Goal: Task Accomplishment & Management: Complete application form

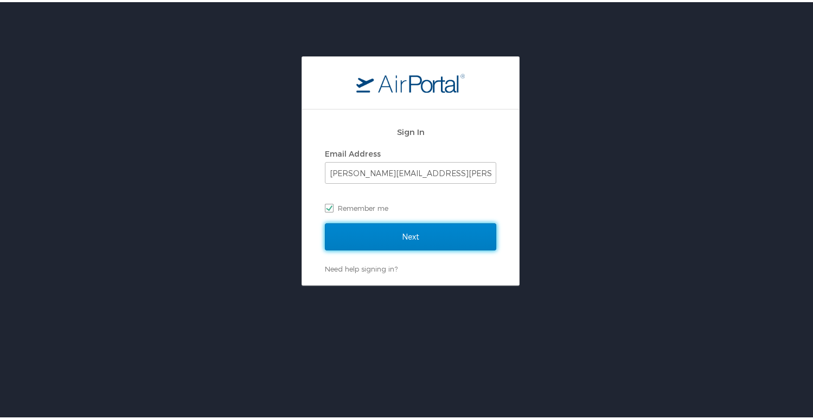
click at [408, 236] on input "Next" at bounding box center [410, 234] width 171 height 27
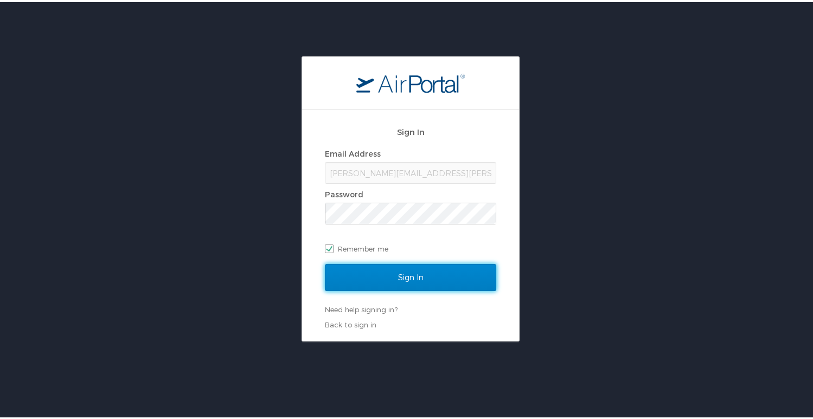
click at [404, 279] on input "Sign In" at bounding box center [410, 275] width 171 height 27
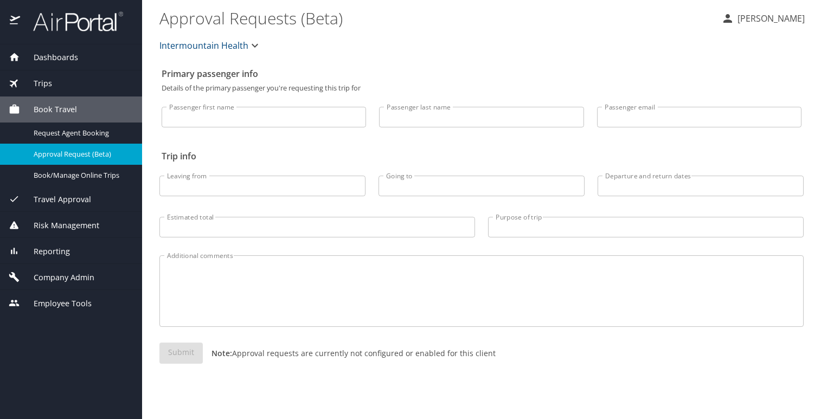
click at [287, 374] on div "Submit Note: Approval requests are currently not configured or enabled for this…" at bounding box center [481, 362] width 644 height 39
drag, startPoint x: 607, startPoint y: 346, endPoint x: 607, endPoint y: 339, distance: 7.1
click at [607, 346] on div "Submit Note: Approval requests are currently not configured or enabled for this…" at bounding box center [481, 362] width 644 height 39
click at [395, 380] on div "Submit Note: Approval requests are currently not configured or enabled for this…" at bounding box center [481, 362] width 644 height 39
